Goal: Task Accomplishment & Management: Complete application form

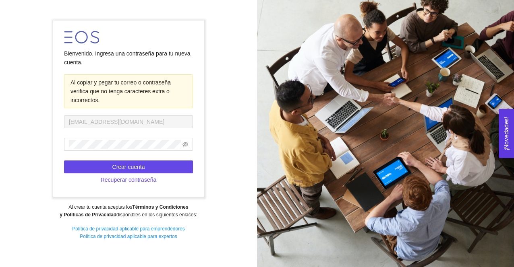
click at [124, 69] on form "Bienvenido. Ingresa una contraseña para tu nueva cuenta. Al copiar y pegar tu c…" at bounding box center [128, 109] width 150 height 177
click at [186, 143] on icon "eye-invisible" at bounding box center [185, 144] width 6 height 5
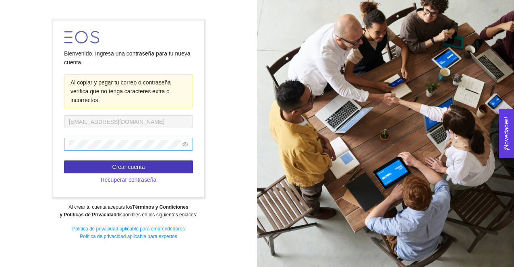
click at [144, 169] on span "Crear cuenta" at bounding box center [128, 167] width 33 height 9
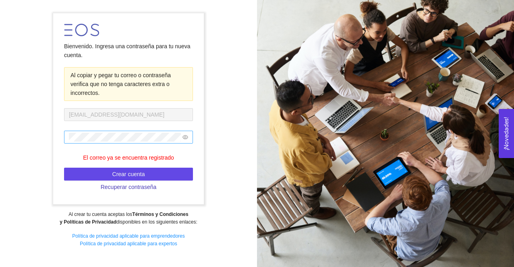
click at [139, 185] on span "Recuperar contraseña" at bounding box center [129, 187] width 56 height 9
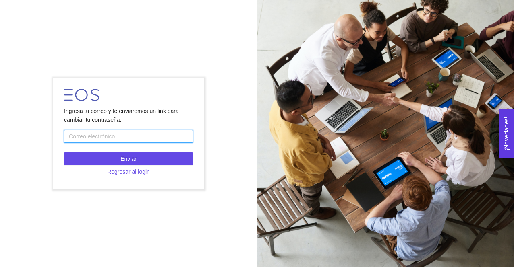
click at [142, 136] on input "text" at bounding box center [128, 136] width 129 height 13
click at [129, 169] on span "Regresar al login" at bounding box center [128, 171] width 43 height 9
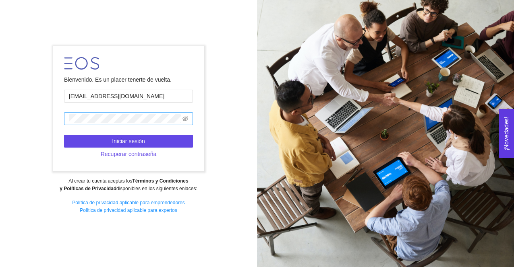
type input "[EMAIL_ADDRESS][DOMAIN_NAME]"
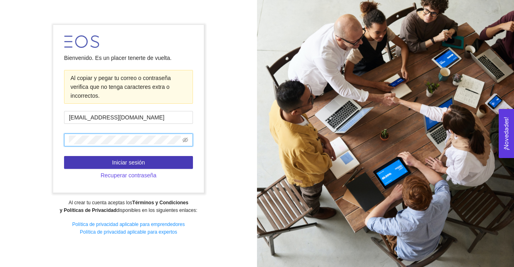
click at [122, 161] on span "Iniciar sesión" at bounding box center [128, 162] width 33 height 9
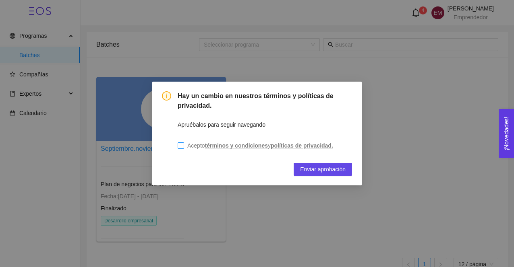
click at [181, 146] on input "Acepto términos y condiciones y políticas de privacidad." at bounding box center [180, 145] width 6 height 6
checkbox input "true"
click at [307, 170] on span "Enviar aprobación" at bounding box center [322, 169] width 45 height 9
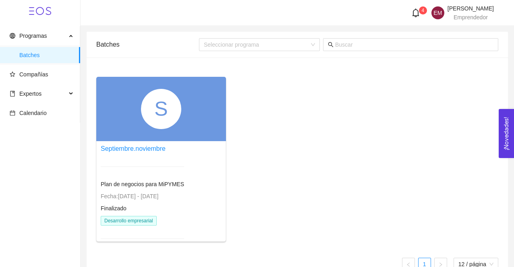
click at [411, 14] on icon "bell" at bounding box center [415, 12] width 9 height 9
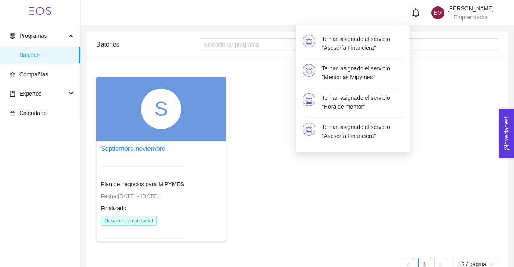
click at [421, 100] on div "S Septiembre.noviembre Plan de negocios para MiPYMES Fecha: [DATE] - [DATE] Fin…" at bounding box center [297, 162] width 408 height 171
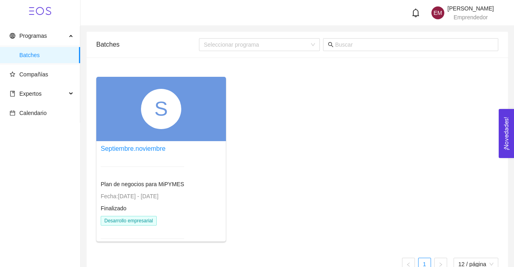
click at [287, 169] on div "S Septiembre.noviembre Plan de negocios para MiPYMES Fecha: [DATE] - [DATE] Fin…" at bounding box center [297, 162] width 408 height 171
